Goal: Task Accomplishment & Management: Use online tool/utility

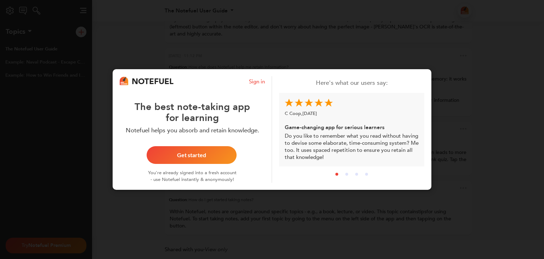
click at [197, 149] on button "Get started" at bounding box center [192, 155] width 90 height 18
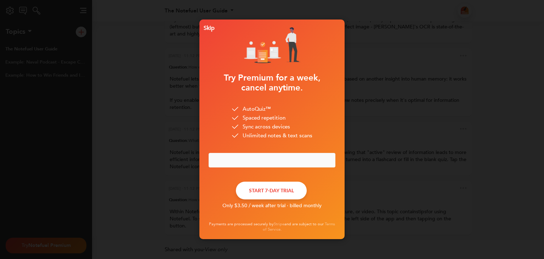
click at [209, 27] on div "Skip" at bounding box center [208, 28] width 14 height 5
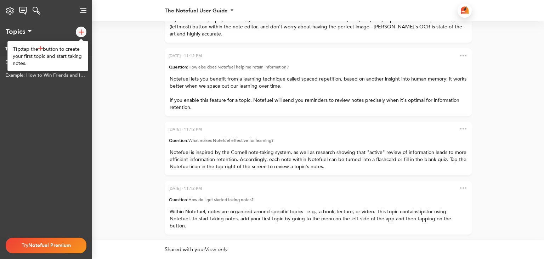
click at [79, 29] on img at bounding box center [81, 31] width 5 height 5
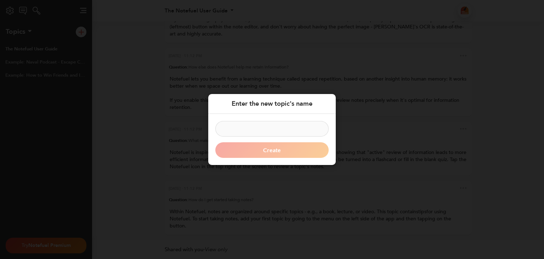
click at [254, 130] on input at bounding box center [271, 129] width 113 height 16
click at [254, 128] on input at bounding box center [271, 129] width 113 height 16
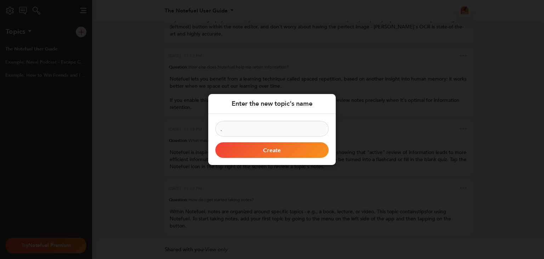
type input "."
click at [253, 153] on button "Create" at bounding box center [271, 150] width 113 height 16
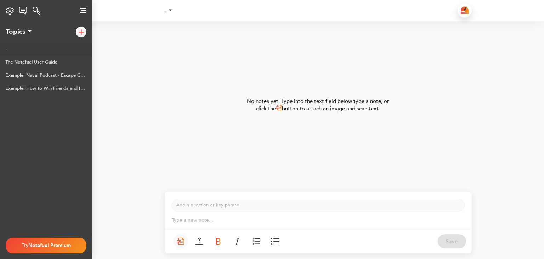
click at [213, 240] on button at bounding box center [218, 241] width 15 height 14
click at [213, 219] on p "Type a new note... ﻿" at bounding box center [318, 220] width 293 height 7
click at [451, 243] on button "Save" at bounding box center [452, 241] width 28 height 14
